Goal: Task Accomplishment & Management: Manage account settings

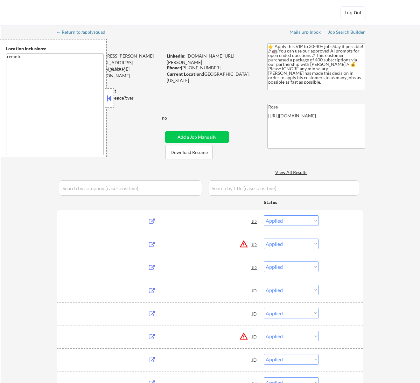
select select ""applied""
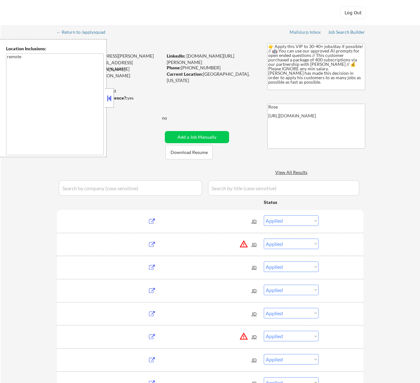
select select ""applied""
select select ""pending""
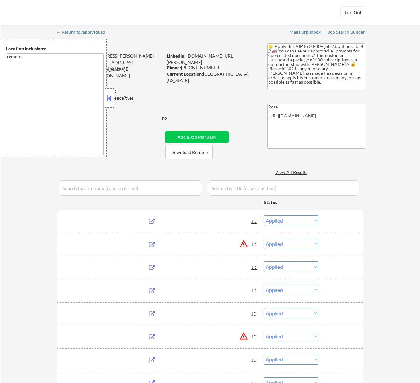
select select ""pending""
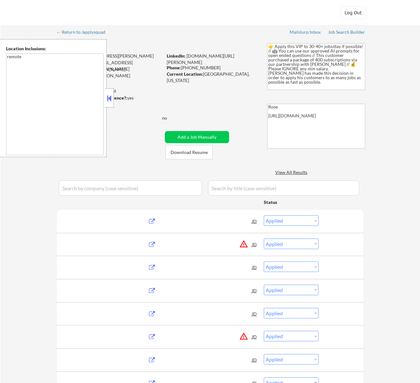
select select ""pending""
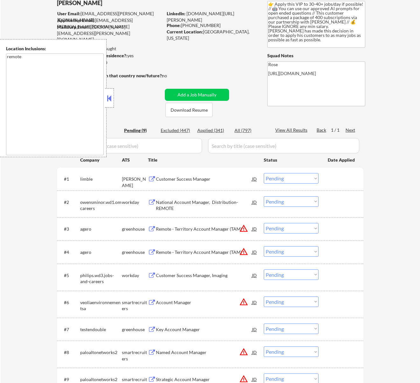
scroll to position [42, 0]
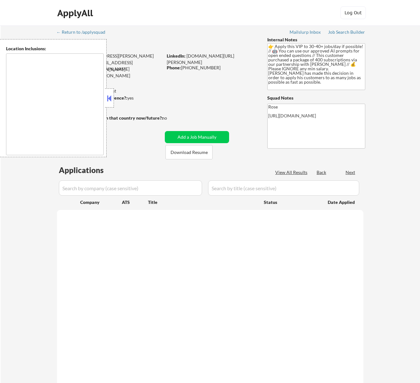
type textarea "remote"
select select ""pending""
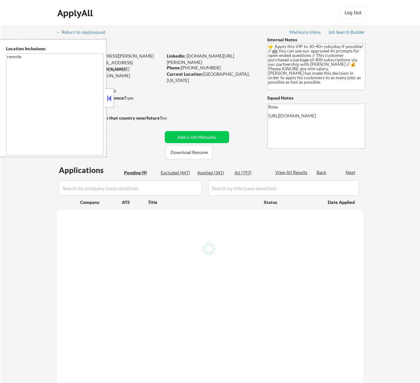
select select ""pending""
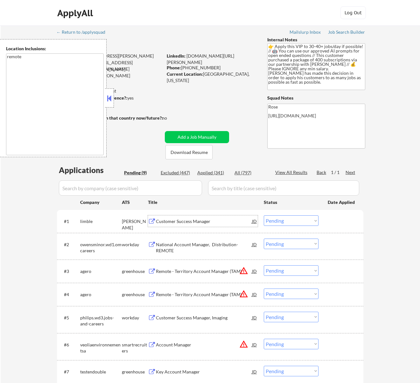
click at [213, 221] on div "Customer Success Manager" at bounding box center [204, 221] width 96 height 6
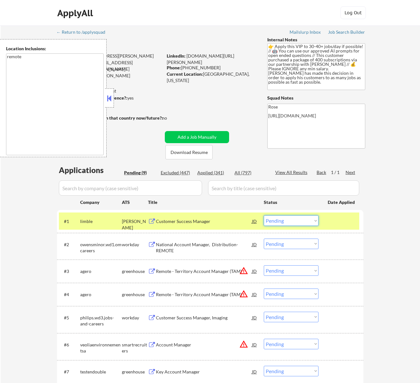
click at [307, 221] on select "Choose an option... Pending Applied Excluded (Questions) Excluded (Expired) Exc…" at bounding box center [291, 220] width 55 height 11
click at [264, 215] on select "Choose an option... Pending Applied Excluded (Questions) Excluded (Expired) Exc…" at bounding box center [291, 220] width 55 height 11
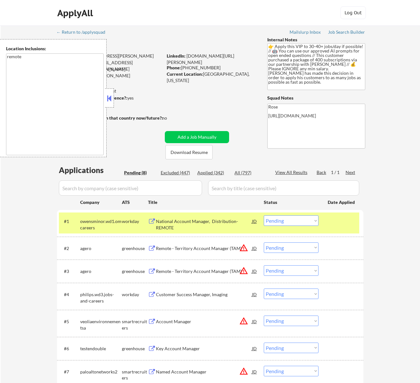
click at [222, 228] on div "National Account Manager, Distribution- REMOTE" at bounding box center [204, 224] width 96 height 12
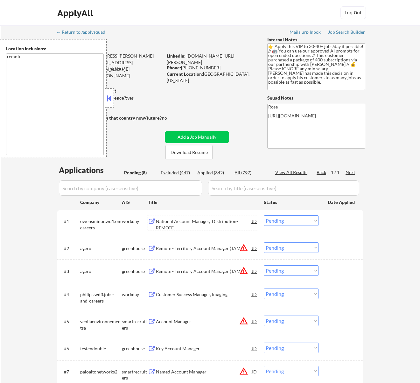
click at [314, 218] on select "Choose an option... Pending Applied Excluded (Questions) Excluded (Expired) Exc…" at bounding box center [291, 220] width 55 height 11
click at [264, 215] on select "Choose an option... Pending Applied Excluded (Questions) Excluded (Expired) Exc…" at bounding box center [291, 220] width 55 height 11
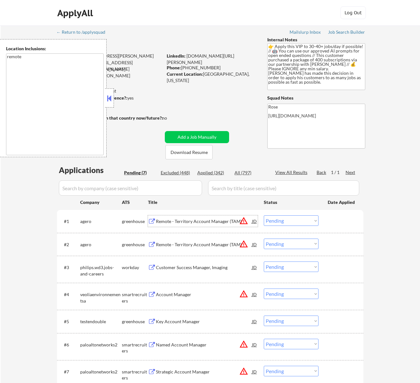
click at [218, 219] on div "Remote - Territory Account Manager (TAM)" at bounding box center [204, 221] width 96 height 6
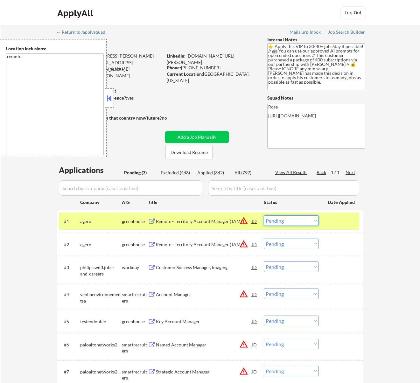
click at [298, 222] on select "Choose an option... Pending Applied Excluded (Questions) Excluded (Expired) Exc…" at bounding box center [291, 220] width 55 height 11
click at [264, 215] on select "Choose an option... Pending Applied Excluded (Questions) Excluded (Expired) Exc…" at bounding box center [291, 220] width 55 height 11
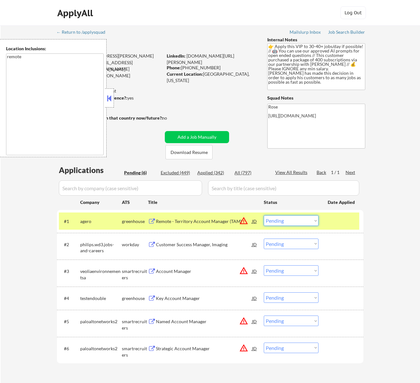
click at [293, 218] on select "Choose an option... Pending Applied Excluded (Questions) Excluded (Expired) Exc…" at bounding box center [291, 220] width 55 height 11
click at [264, 215] on select "Choose an option... Pending Applied Excluded (Questions) Excluded (Expired) Exc…" at bounding box center [291, 220] width 55 height 11
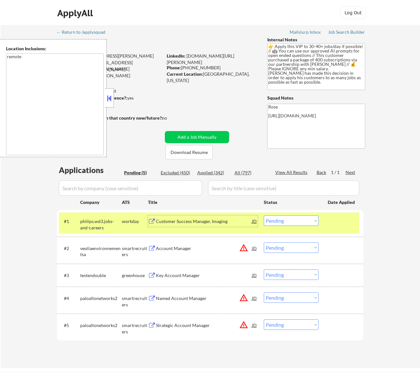
click at [208, 221] on div "Customer Success Manager, Imaging" at bounding box center [204, 221] width 96 height 6
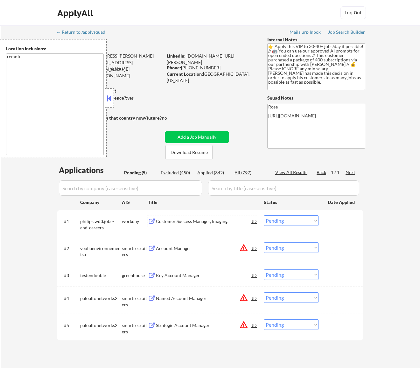
click at [315, 221] on select "Choose an option... Pending Applied Excluded (Questions) Excluded (Expired) Exc…" at bounding box center [291, 220] width 55 height 11
click at [264, 215] on select "Choose an option... Pending Applied Excluded (Questions) Excluded (Expired) Exc…" at bounding box center [291, 220] width 55 height 11
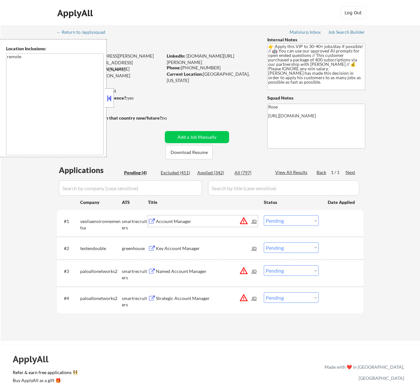
click at [236, 222] on div "Account Manager" at bounding box center [204, 221] width 96 height 6
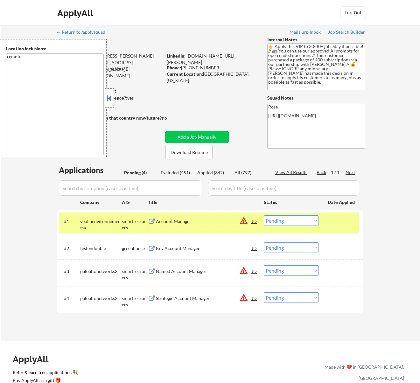
click at [294, 220] on select "Choose an option... Pending Applied Excluded (Questions) Excluded (Expired) Exc…" at bounding box center [291, 220] width 55 height 11
click at [264, 215] on select "Choose an option... Pending Applied Excluded (Questions) Excluded (Expired) Exc…" at bounding box center [291, 220] width 55 height 11
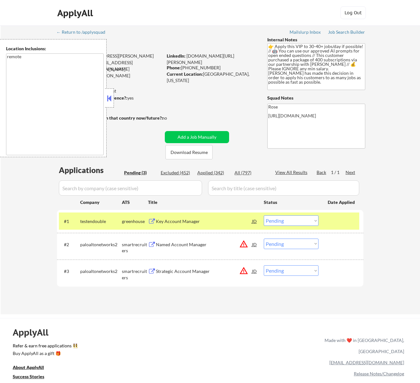
click at [223, 224] on div "Key Account Manager" at bounding box center [204, 221] width 96 height 6
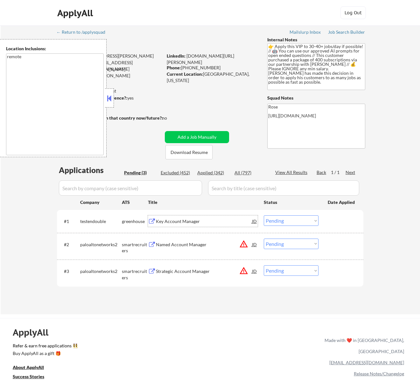
click at [255, 221] on div "JD" at bounding box center [254, 220] width 6 height 11
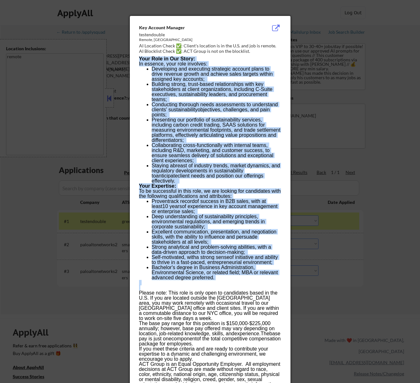
drag, startPoint x: 137, startPoint y: 25, endPoint x: 168, endPoint y: 282, distance: 258.8
click at [168, 282] on div "Key Account Manager testendouble Remote, United States AI Location Check ✅: Cli…" at bounding box center [210, 207] width 161 height 383
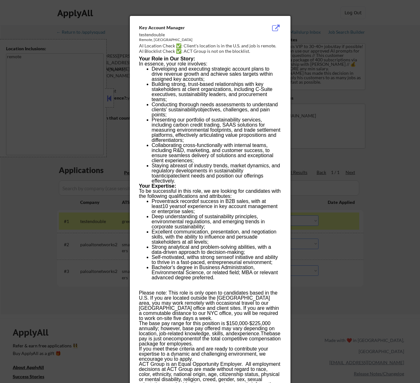
click at [215, 31] on div "Key Account Manager" at bounding box center [194, 28] width 110 height 6
drag, startPoint x: 135, startPoint y: 21, endPoint x: 157, endPoint y: 41, distance: 29.3
click at [166, 46] on div "Key Account Manager testendouble Remote, United States AI Location Check ✅: Cli…" at bounding box center [210, 207] width 161 height 383
click at [208, 125] on span "Presenting our portfolio of sustainability services, including carbon credit tr…" at bounding box center [216, 130] width 129 height 26
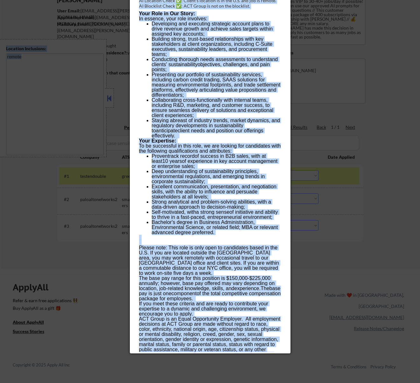
scroll to position [258, 0]
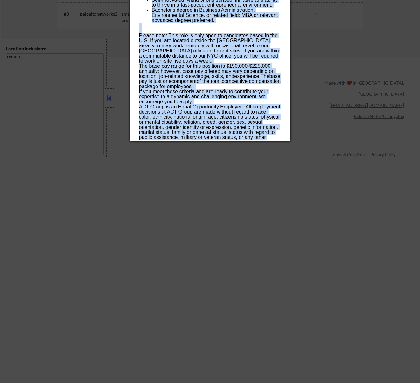
drag, startPoint x: 151, startPoint y: 28, endPoint x: 248, endPoint y: 139, distance: 147.1
copy div "Key Account Manager testendouble Remote, United States AI Location Check ✅: Cli…"
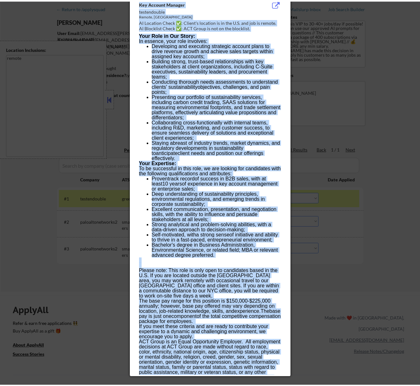
scroll to position [0, 0]
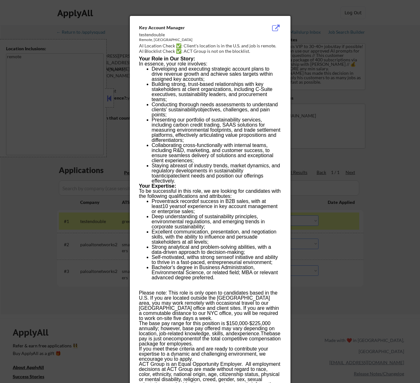
click at [417, 79] on div at bounding box center [210, 191] width 420 height 383
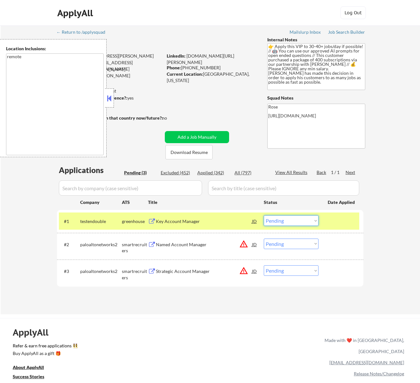
click at [297, 224] on select "Choose an option... Pending Applied Excluded (Questions) Excluded (Expired) Exc…" at bounding box center [291, 220] width 55 height 11
click at [264, 215] on select "Choose an option... Pending Applied Excluded (Questions) Excluded (Expired) Exc…" at bounding box center [291, 220] width 55 height 11
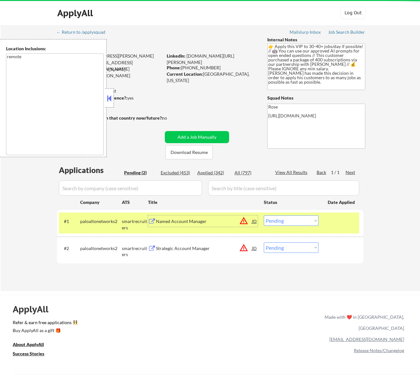
click at [214, 223] on div "Named Account Manager" at bounding box center [204, 221] width 96 height 6
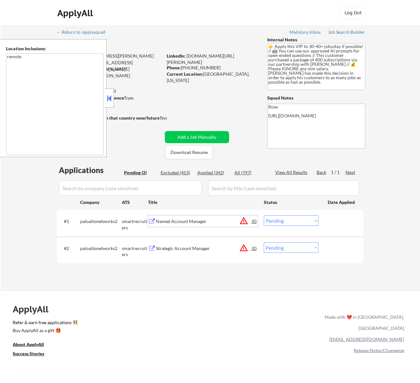
click at [300, 219] on select "Choose an option... Pending Applied Excluded (Questions) Excluded (Expired) Exc…" at bounding box center [291, 220] width 55 height 11
click at [264, 215] on select "Choose an option... Pending Applied Excluded (Questions) Excluded (Expired) Exc…" at bounding box center [291, 220] width 55 height 11
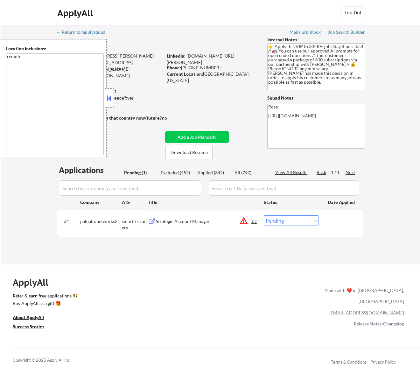
click at [198, 223] on div "Strategic Account Manager" at bounding box center [204, 221] width 96 height 6
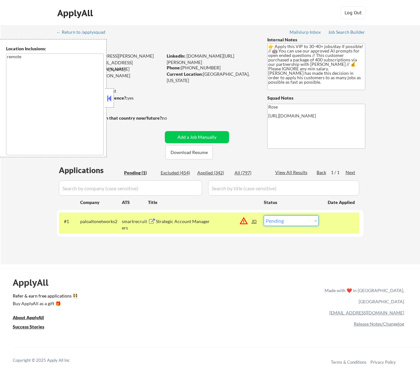
click at [300, 217] on select "Choose an option... Pending Applied Excluded (Questions) Excluded (Expired) Exc…" at bounding box center [291, 220] width 55 height 11
select select ""excluded__location_""
click at [264, 215] on select "Choose an option... Pending Applied Excluded (Questions) Excluded (Expired) Exc…" at bounding box center [291, 220] width 55 height 11
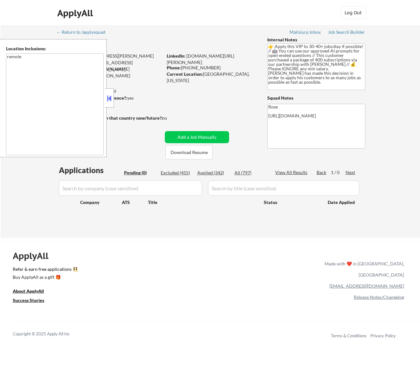
drag, startPoint x: 110, startPoint y: 96, endPoint x: 113, endPoint y: 99, distance: 4.1
click at [111, 96] on button at bounding box center [109, 99] width 7 height 10
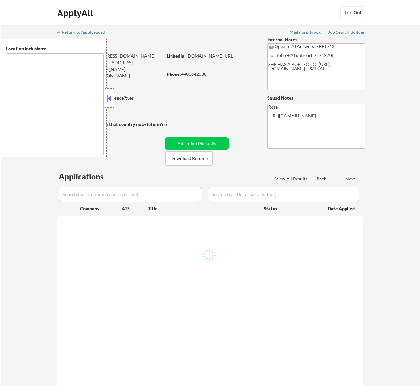
select select ""pending""
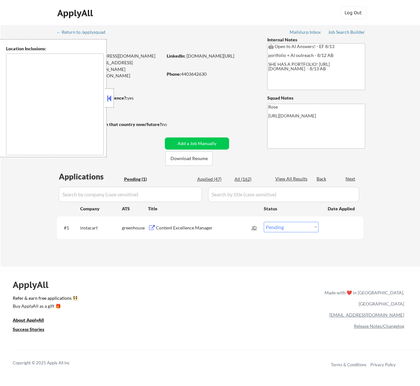
type textarea "Cleveland, OH Lakewood, OH Euclid, OH Parma, OH Shaker Heights, OH Garfield Hei…"
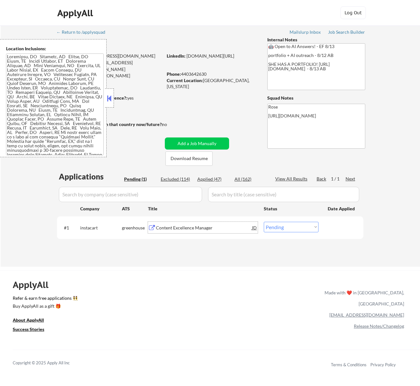
click at [210, 229] on div "Content Excellence Manager" at bounding box center [204, 228] width 96 height 6
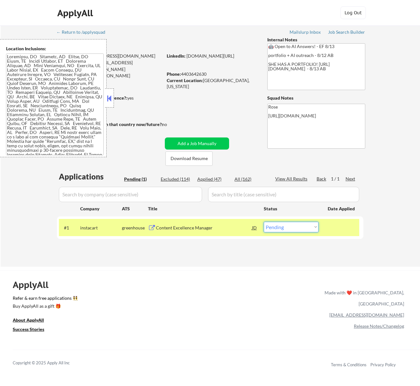
click at [312, 224] on select "Choose an option... Pending Applied Excluded (Questions) Excluded (Expired) Exc…" at bounding box center [291, 227] width 55 height 11
select select ""applied""
click at [264, 222] on select "Choose an option... Pending Applied Excluded (Questions) Excluded (Expired) Exc…" at bounding box center [291, 227] width 55 height 11
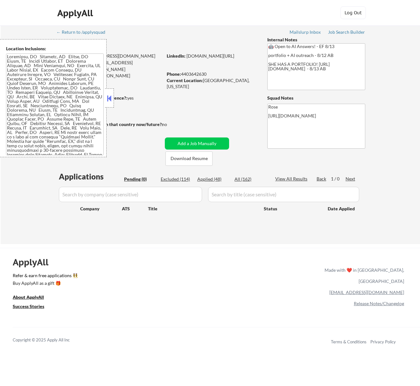
click at [109, 99] on button at bounding box center [109, 99] width 7 height 10
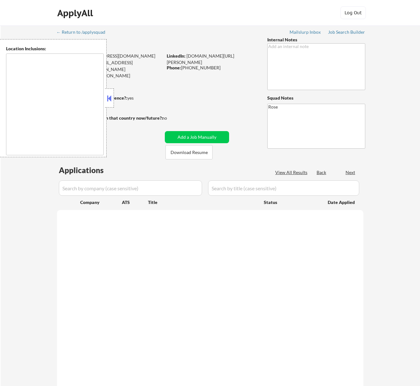
type textarea "[GEOGRAPHIC_DATA], [GEOGRAPHIC_DATA] [GEOGRAPHIC_DATA], [GEOGRAPHIC_DATA] [GEOG…"
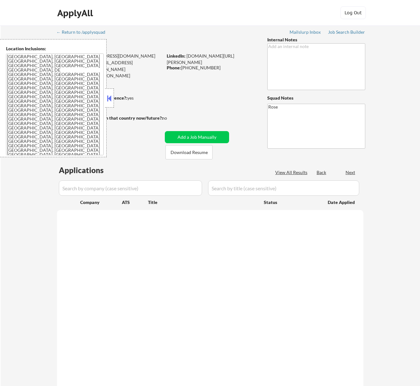
select select ""pending""
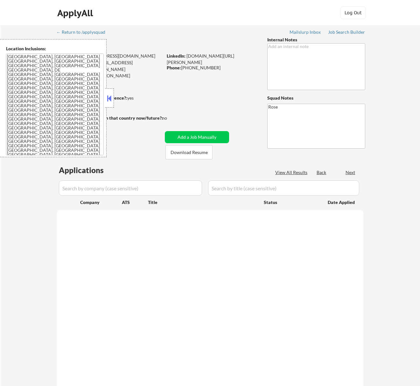
select select ""pending""
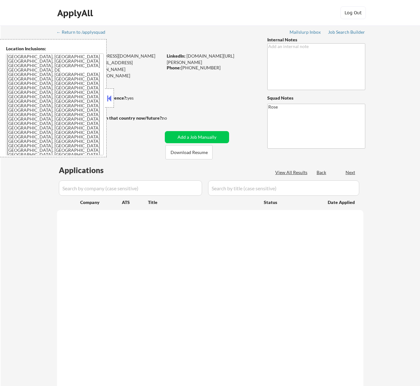
select select ""pending""
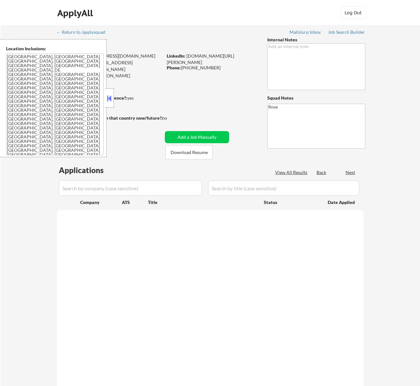
select select ""pending""
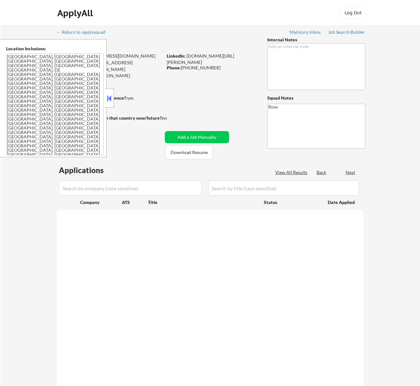
select select ""pending""
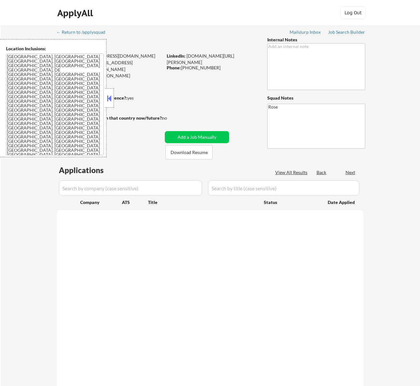
select select ""pending""
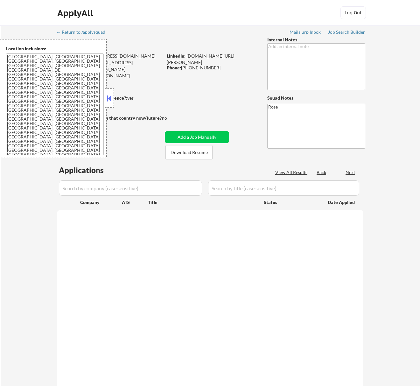
select select ""pending""
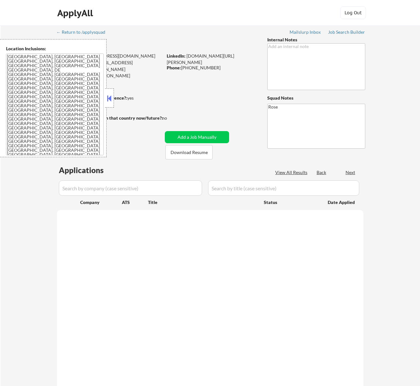
select select ""pending""
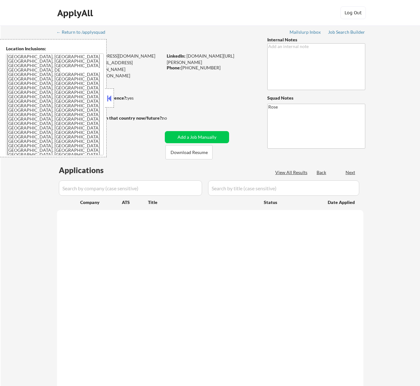
select select ""pending""
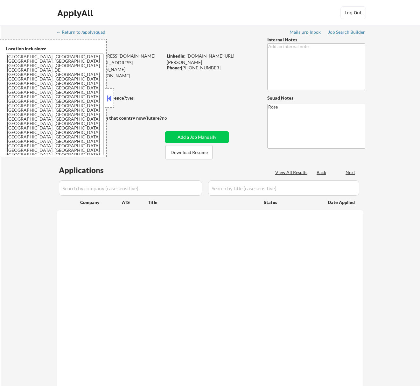
select select ""pending""
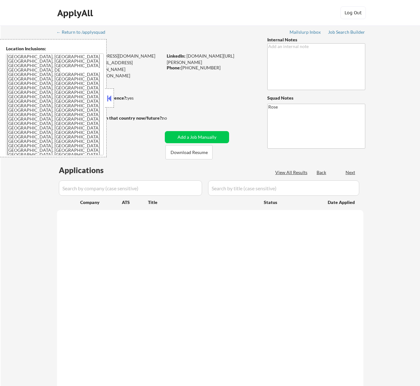
select select ""pending""
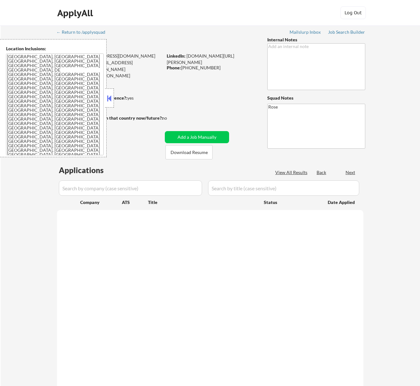
select select ""pending""
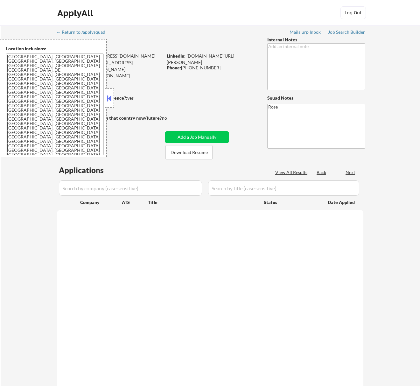
select select ""pending""
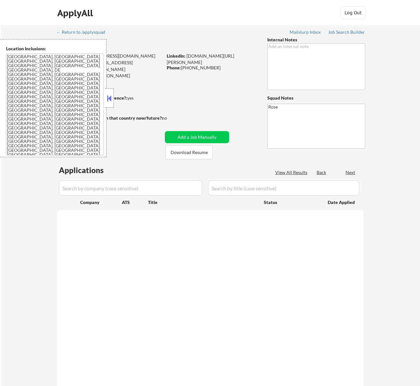
select select ""pending""
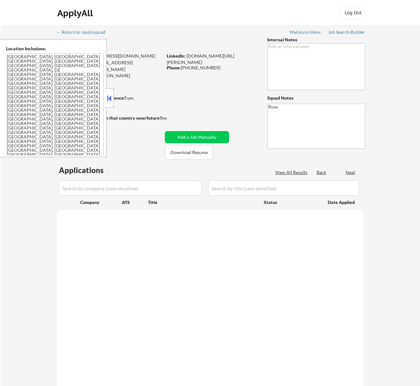
select select ""pending""
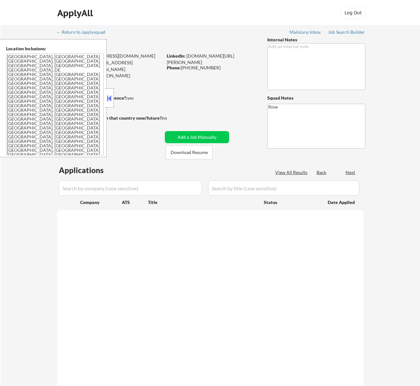
select select ""pending""
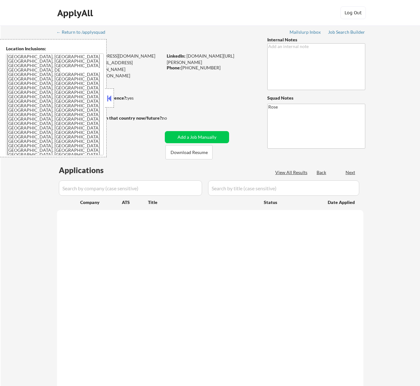
select select ""pending""
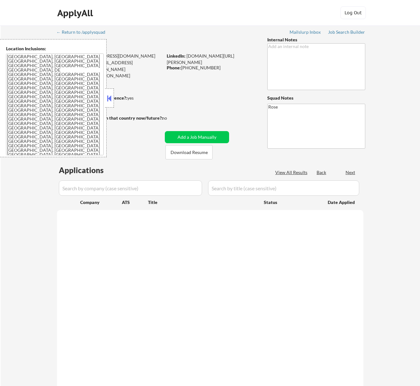
select select ""pending""
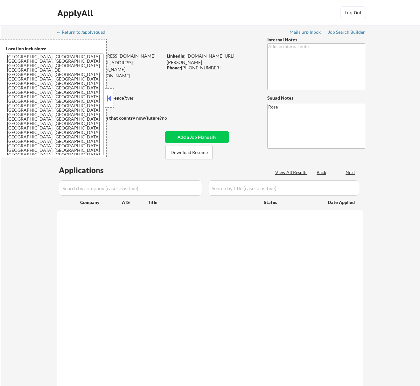
select select ""pending""
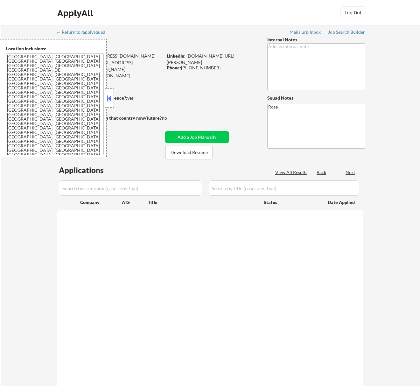
select select ""pending""
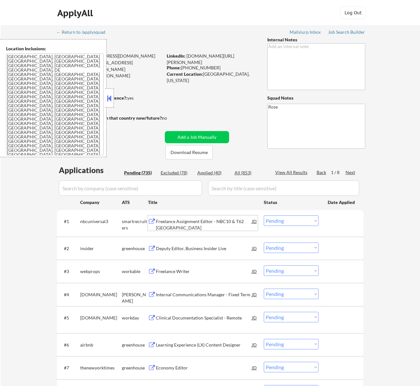
click at [236, 223] on div "Freelance Assignment Editor - NBC10 & T62 [GEOGRAPHIC_DATA]" at bounding box center [204, 224] width 96 height 12
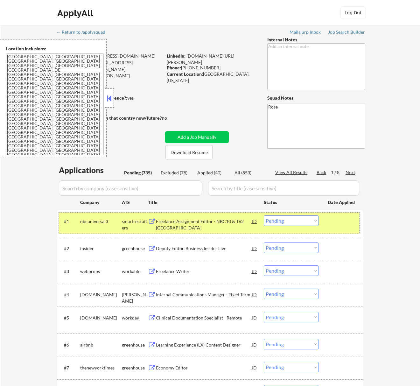
click at [303, 215] on div "#1 nbcuniversal3 smartrecruiters Freelance Assignment Editor - NBC10 & T62 Phil…" at bounding box center [209, 223] width 300 height 21
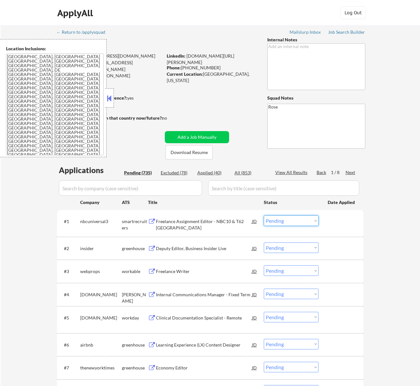
click at [305, 222] on select "Choose an option... Pending Applied Excluded (Questions) Excluded (Expired) Exc…" at bounding box center [291, 220] width 55 height 11
click at [264, 215] on select "Choose an option... Pending Applied Excluded (Questions) Excluded (Expired) Exc…" at bounding box center [291, 220] width 55 height 11
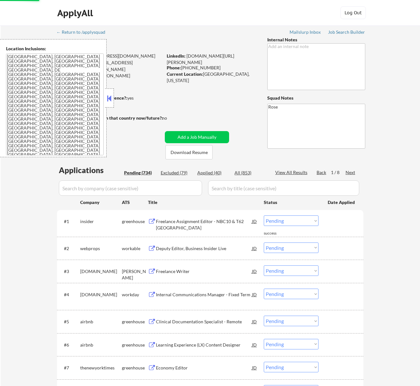
click at [110, 95] on button at bounding box center [109, 99] width 7 height 10
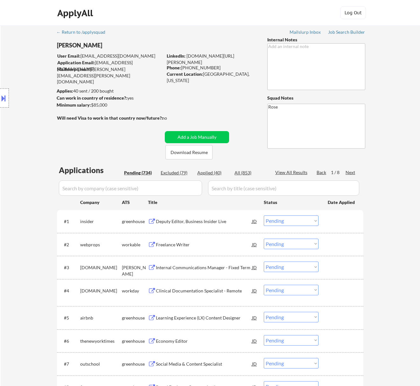
click at [204, 222] on div "Deputy Editor, Business Insider Live" at bounding box center [204, 221] width 96 height 6
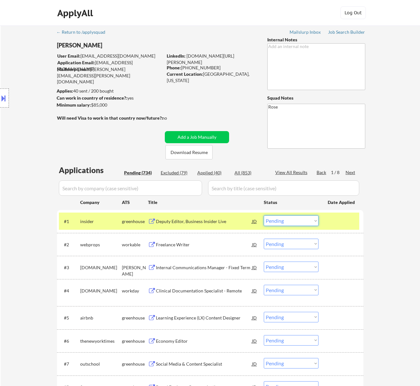
click at [296, 218] on select "Choose an option... Pending Applied Excluded (Questions) Excluded (Expired) Exc…" at bounding box center [291, 220] width 55 height 11
click at [264, 215] on select "Choose an option... Pending Applied Excluded (Questions) Excluded (Expired) Exc…" at bounding box center [291, 220] width 55 height 11
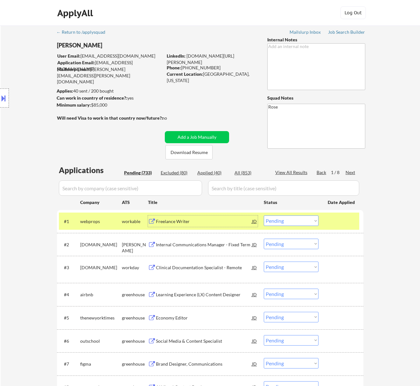
click at [230, 222] on div "Freelance Writer" at bounding box center [204, 221] width 96 height 6
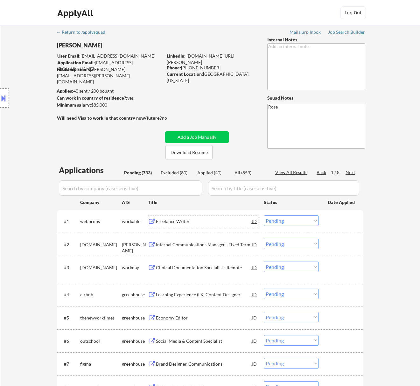
click at [313, 221] on select "Choose an option... Pending Applied Excluded (Questions) Excluded (Expired) Exc…" at bounding box center [291, 220] width 55 height 11
click at [264, 215] on select "Choose an option... Pending Applied Excluded (Questions) Excluded (Expired) Exc…" at bounding box center [291, 220] width 55 height 11
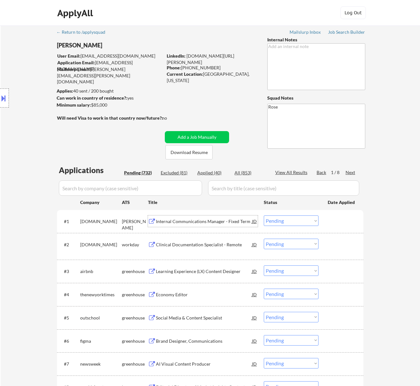
click at [201, 220] on div "Internal Communications Manager - Fixed Term" at bounding box center [204, 221] width 96 height 6
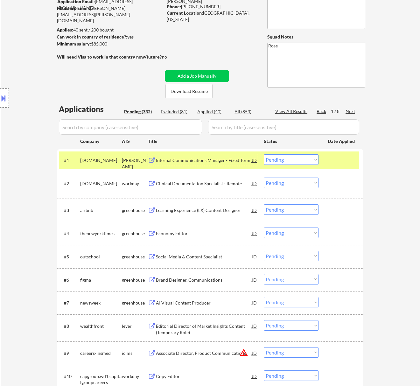
scroll to position [42, 0]
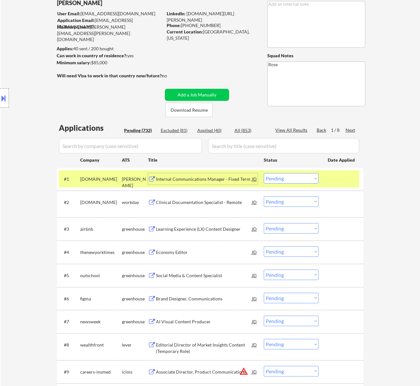
click at [303, 176] on select "Choose an option... Pending Applied Excluded (Questions) Excluded (Expired) Exc…" at bounding box center [291, 178] width 55 height 11
click at [264, 173] on select "Choose an option... Pending Applied Excluded (Questions) Excluded (Expired) Exc…" at bounding box center [291, 178] width 55 height 11
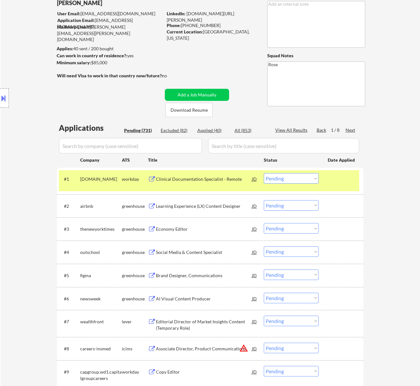
click at [239, 184] on div "Clinical Documentation Specialist - Remote" at bounding box center [204, 178] width 96 height 11
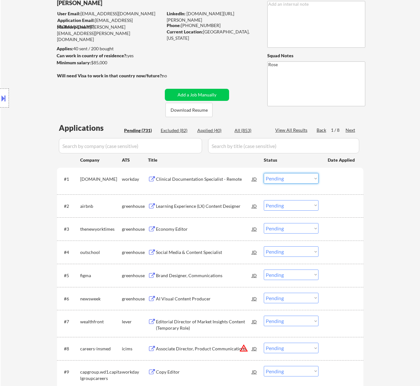
click at [303, 183] on select "Choose an option... Pending Applied Excluded (Questions) Excluded (Expired) Exc…" at bounding box center [291, 178] width 55 height 11
click at [264, 173] on select "Choose an option... Pending Applied Excluded (Questions) Excluded (Expired) Exc…" at bounding box center [291, 178] width 55 height 11
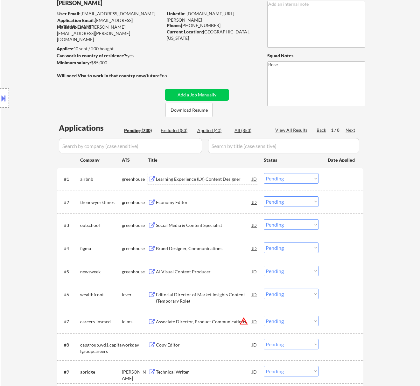
click at [204, 180] on div "Learning Experience (LX) Content Designer" at bounding box center [204, 179] width 96 height 6
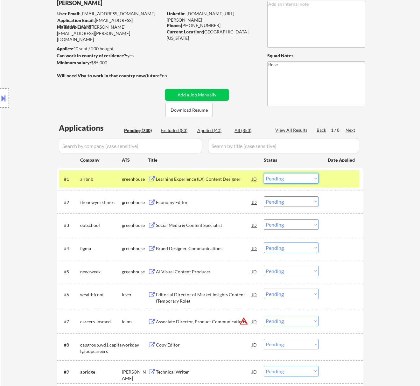
click at [289, 177] on select "Choose an option... Pending Applied Excluded (Questions) Excluded (Expired) Exc…" at bounding box center [291, 178] width 55 height 11
click at [264, 173] on select "Choose an option... Pending Applied Excluded (Questions) Excluded (Expired) Exc…" at bounding box center [291, 178] width 55 height 11
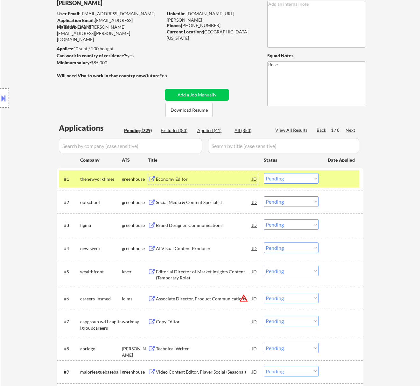
click at [218, 180] on div "Economy Editor" at bounding box center [204, 179] width 96 height 6
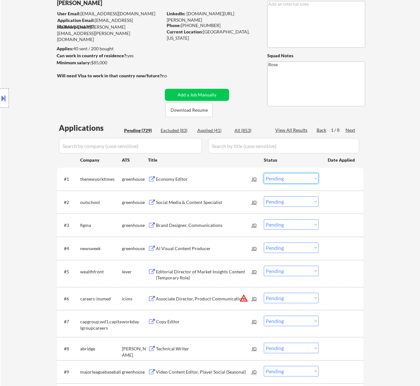
click at [288, 175] on select "Choose an option... Pending Applied Excluded (Questions) Excluded (Expired) Exc…" at bounding box center [291, 178] width 55 height 11
click at [264, 173] on select "Choose an option... Pending Applied Excluded (Questions) Excluded (Expired) Exc…" at bounding box center [291, 178] width 55 height 11
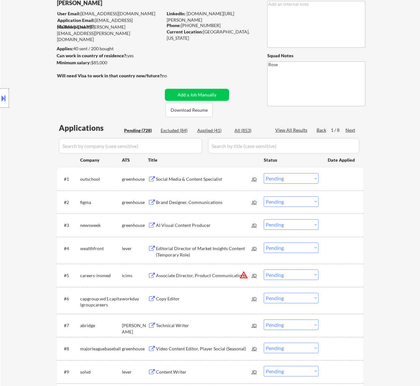
click at [215, 176] on div "Social Media & Content Specialist" at bounding box center [204, 179] width 96 height 6
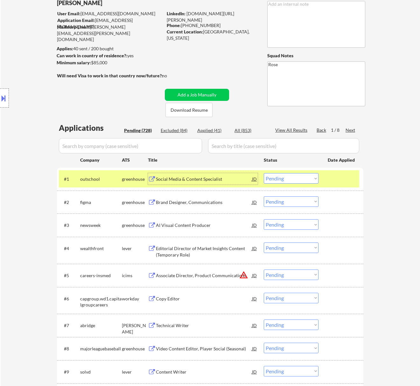
click at [297, 179] on select "Choose an option... Pending Applied Excluded (Questions) Excluded (Expired) Exc…" at bounding box center [291, 178] width 55 height 11
click at [264, 173] on select "Choose an option... Pending Applied Excluded (Questions) Excluded (Expired) Exc…" at bounding box center [291, 178] width 55 height 11
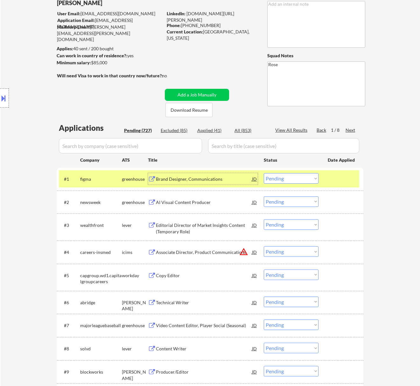
click at [240, 178] on div "Brand Designer, Communications" at bounding box center [204, 179] width 96 height 6
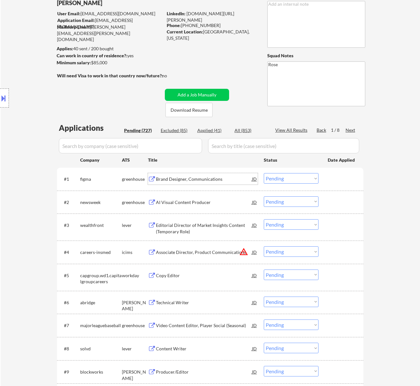
click at [303, 178] on select "Choose an option... Pending Applied Excluded (Questions) Excluded (Expired) Exc…" at bounding box center [291, 178] width 55 height 11
click at [264, 173] on select "Choose an option... Pending Applied Excluded (Questions) Excluded (Expired) Exc…" at bounding box center [291, 178] width 55 height 11
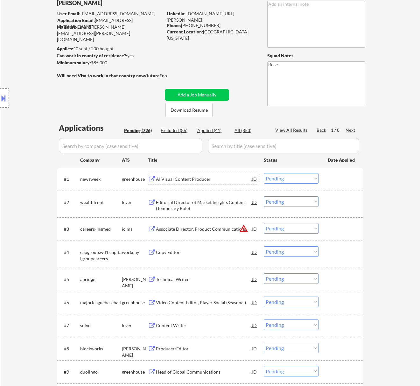
click at [219, 182] on div "AI Visual Content Producer" at bounding box center [204, 178] width 96 height 11
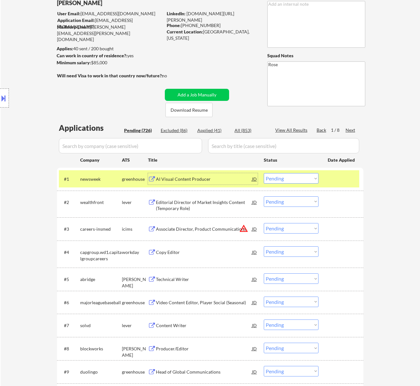
click at [294, 179] on select "Choose an option... Pending Applied Excluded (Questions) Excluded (Expired) Exc…" at bounding box center [291, 178] width 55 height 11
click at [264, 173] on select "Choose an option... Pending Applied Excluded (Questions) Excluded (Expired) Exc…" at bounding box center [291, 178] width 55 height 11
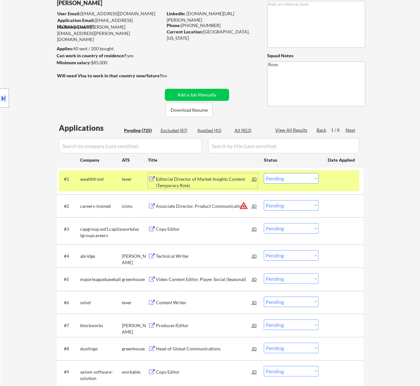
click at [213, 181] on div "Editorial Director of Market Insights Content (Temporary Role)" at bounding box center [204, 182] width 96 height 12
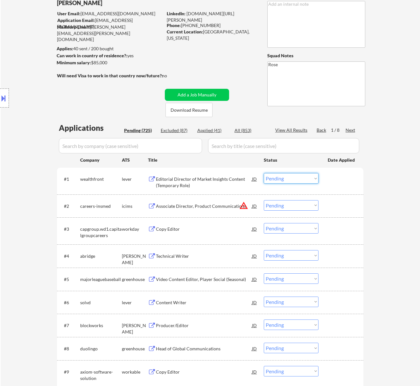
click at [289, 176] on select "Choose an option... Pending Applied Excluded (Questions) Excluded (Expired) Exc…" at bounding box center [291, 178] width 55 height 11
click at [264, 173] on select "Choose an option... Pending Applied Excluded (Questions) Excluded (Expired) Exc…" at bounding box center [291, 178] width 55 height 11
select select ""pending""
